Goal: Information Seeking & Learning: Learn about a topic

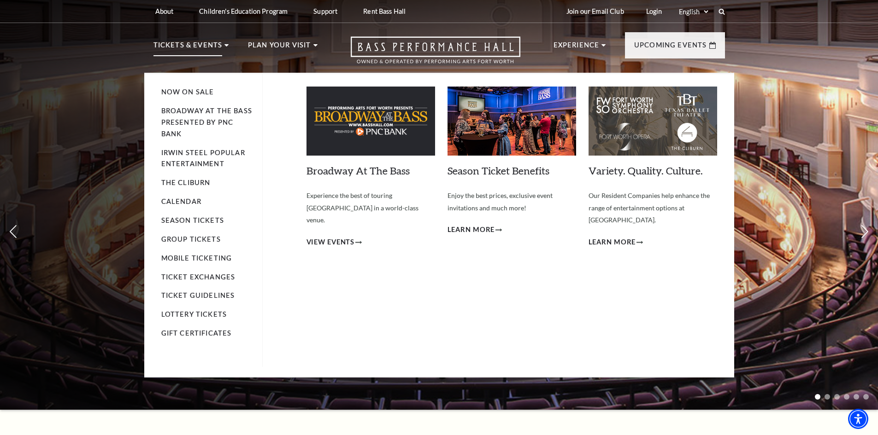
click at [187, 49] on p "Tickets & Events" at bounding box center [187, 48] width 69 height 17
click at [173, 205] on link "Calendar" at bounding box center [181, 202] width 40 height 8
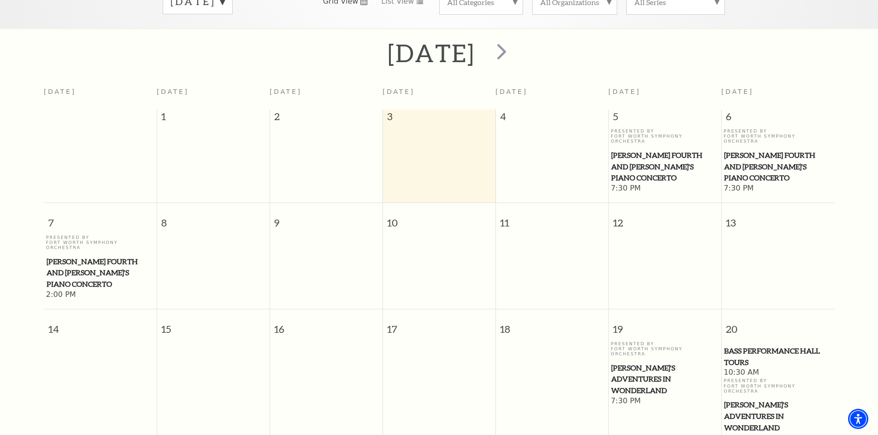
scroll to position [174, 0]
drag, startPoint x: 651, startPoint y: 147, endPoint x: 642, endPoint y: 146, distance: 8.5
click at [642, 149] on span "[PERSON_NAME] Fourth and [PERSON_NAME]'s Piano Concerto" at bounding box center [664, 166] width 107 height 34
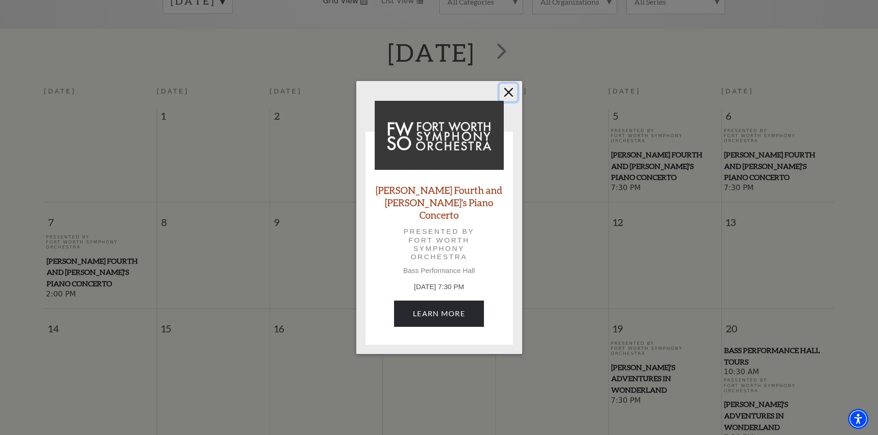
click at [506, 98] on button "Close" at bounding box center [508, 93] width 18 height 18
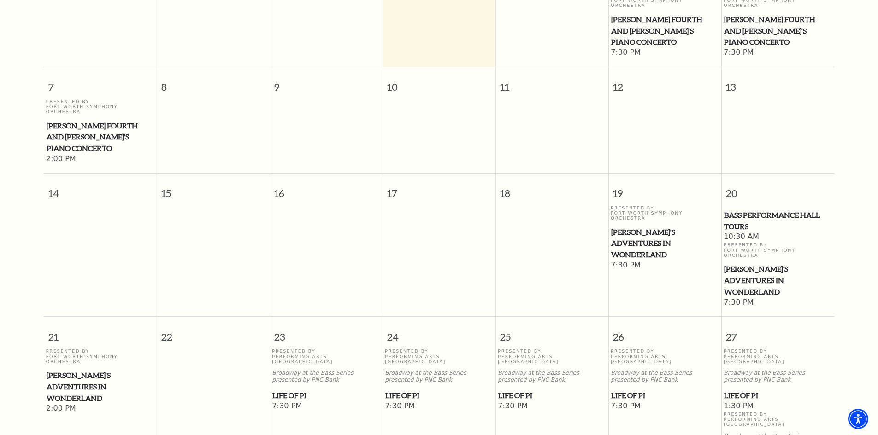
scroll to position [312, 0]
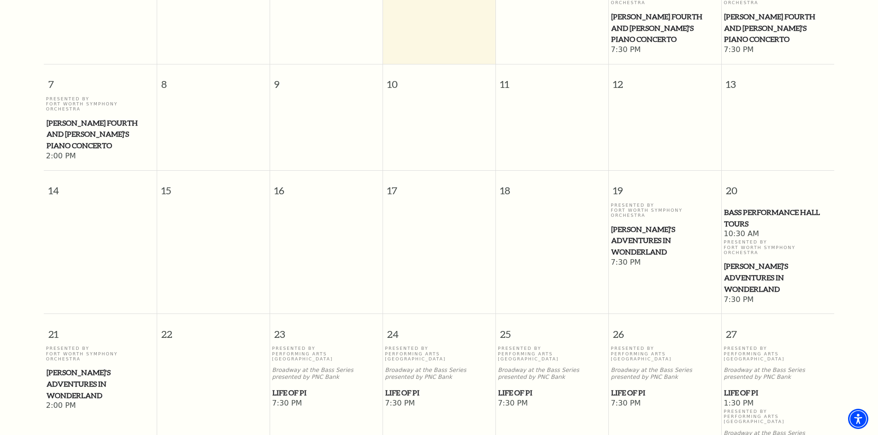
drag, startPoint x: 628, startPoint y: 195, endPoint x: 646, endPoint y: 185, distance: 20.0
click at [646, 224] on span "[PERSON_NAME]'s Adventures in Wonderland" at bounding box center [664, 241] width 107 height 34
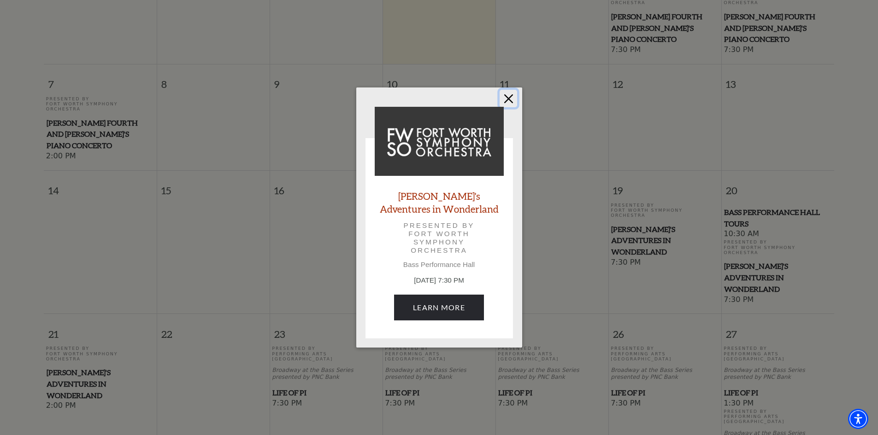
click at [510, 94] on button "Close" at bounding box center [508, 99] width 18 height 18
